Goal: Browse casually

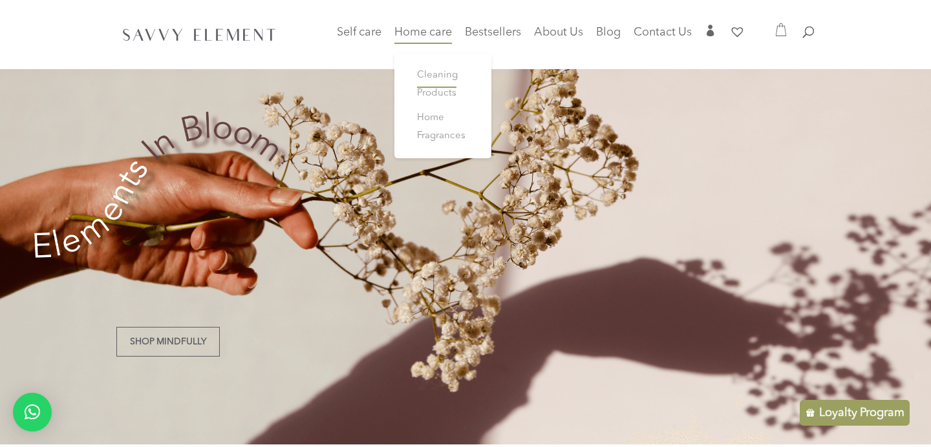
click at [438, 94] on span "Cleaning Products" at bounding box center [437, 84] width 41 height 28
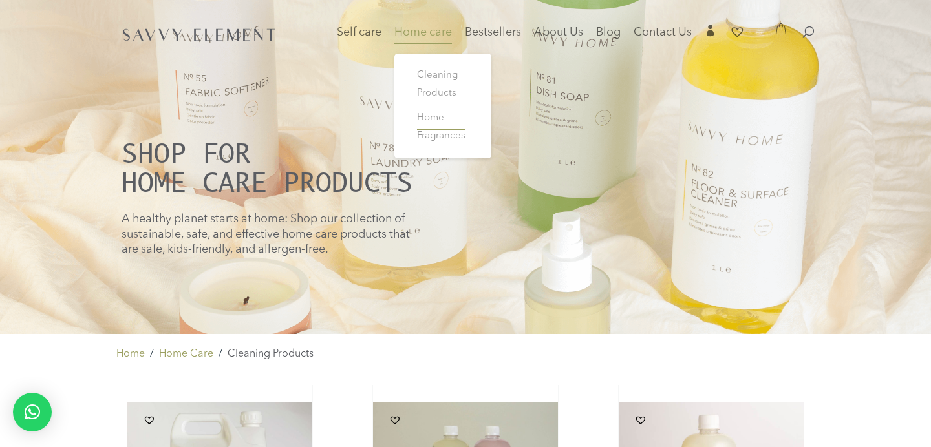
click at [431, 121] on span "Home Fragrances" at bounding box center [441, 127] width 48 height 28
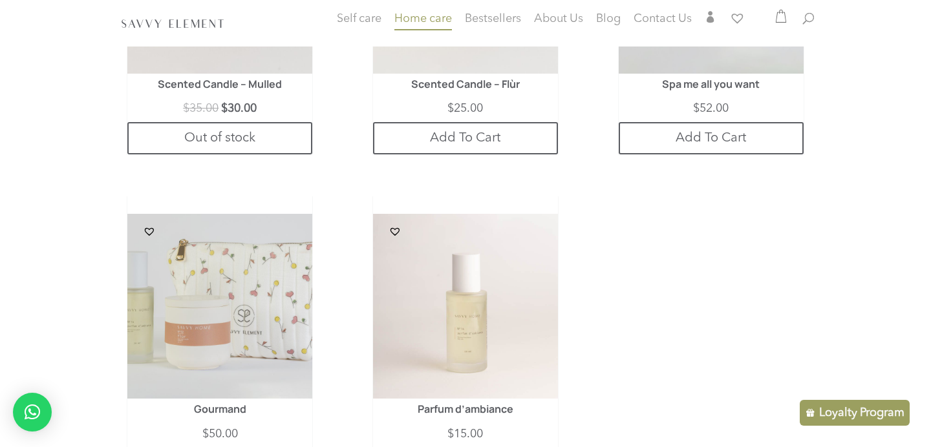
scroll to position [1502, 0]
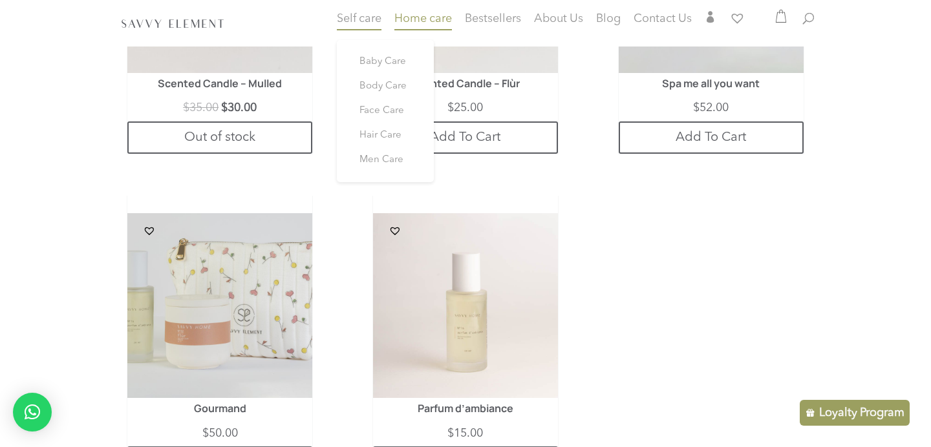
click at [363, 21] on span "Self care" at bounding box center [359, 19] width 45 height 12
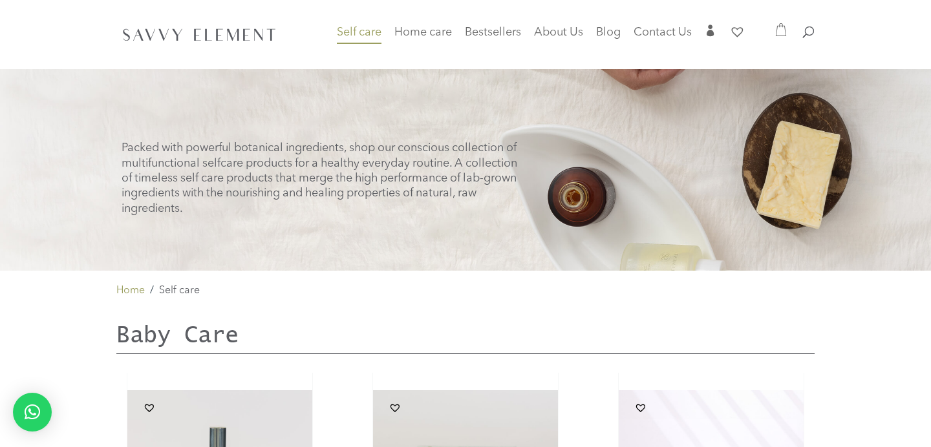
click at [202, 30] on img at bounding box center [199, 34] width 160 height 21
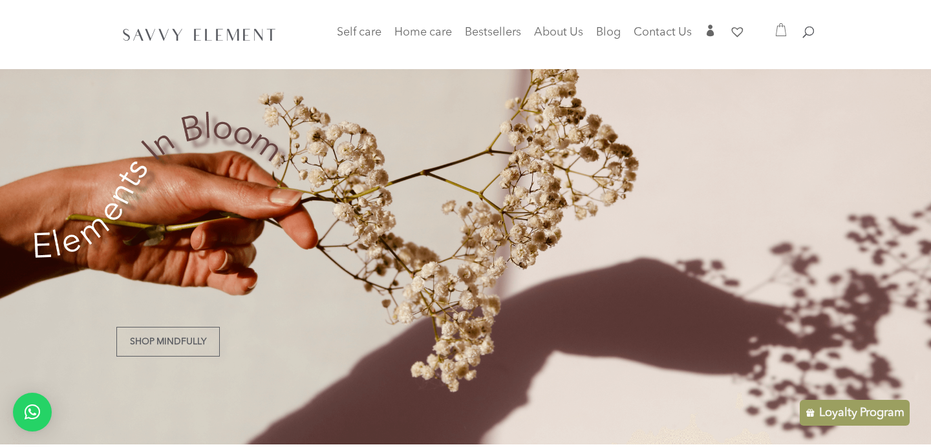
click at [752, 138] on div "Shop Mindfully" at bounding box center [465, 222] width 931 height 445
